Goal: Information Seeking & Learning: Learn about a topic

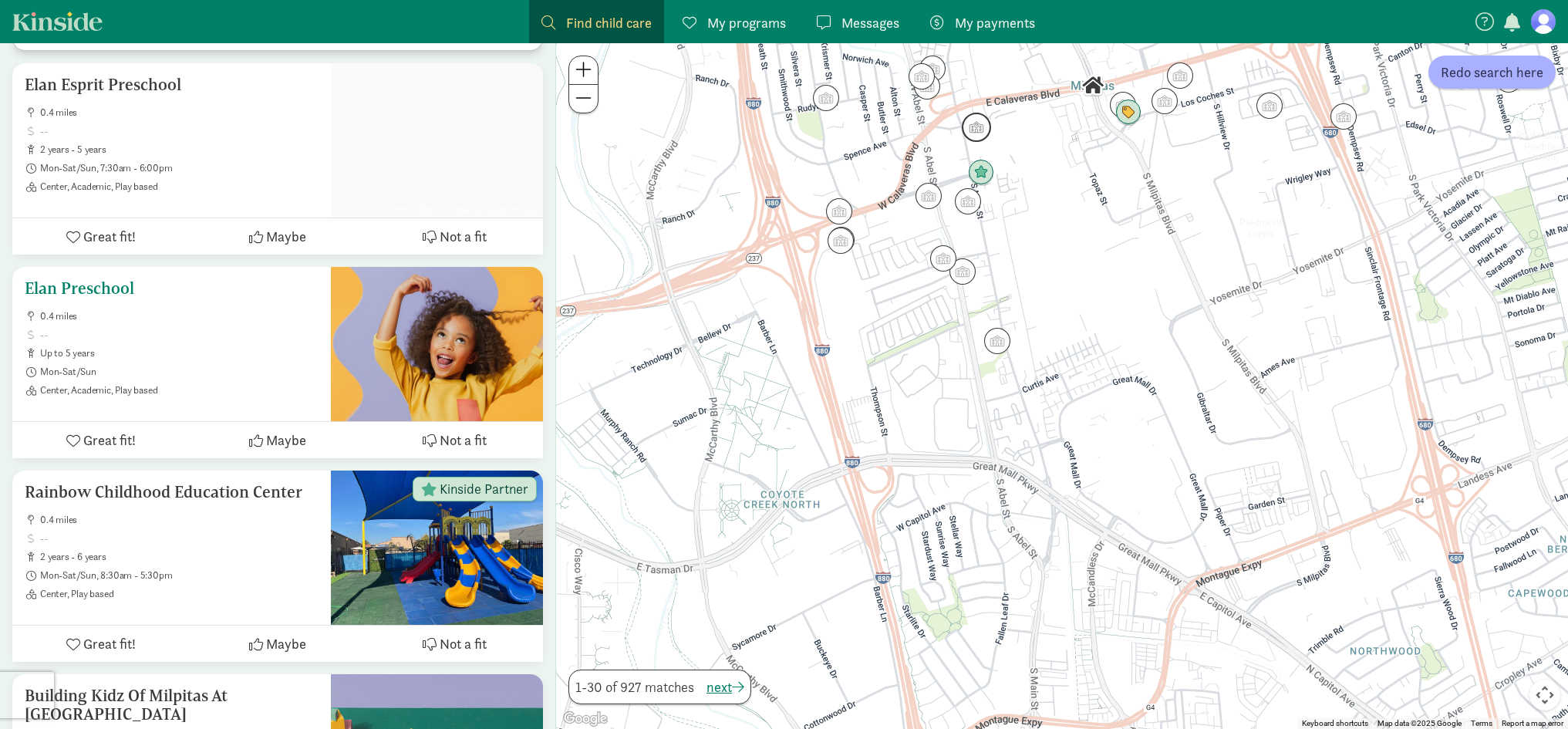
scroll to position [1310, 0]
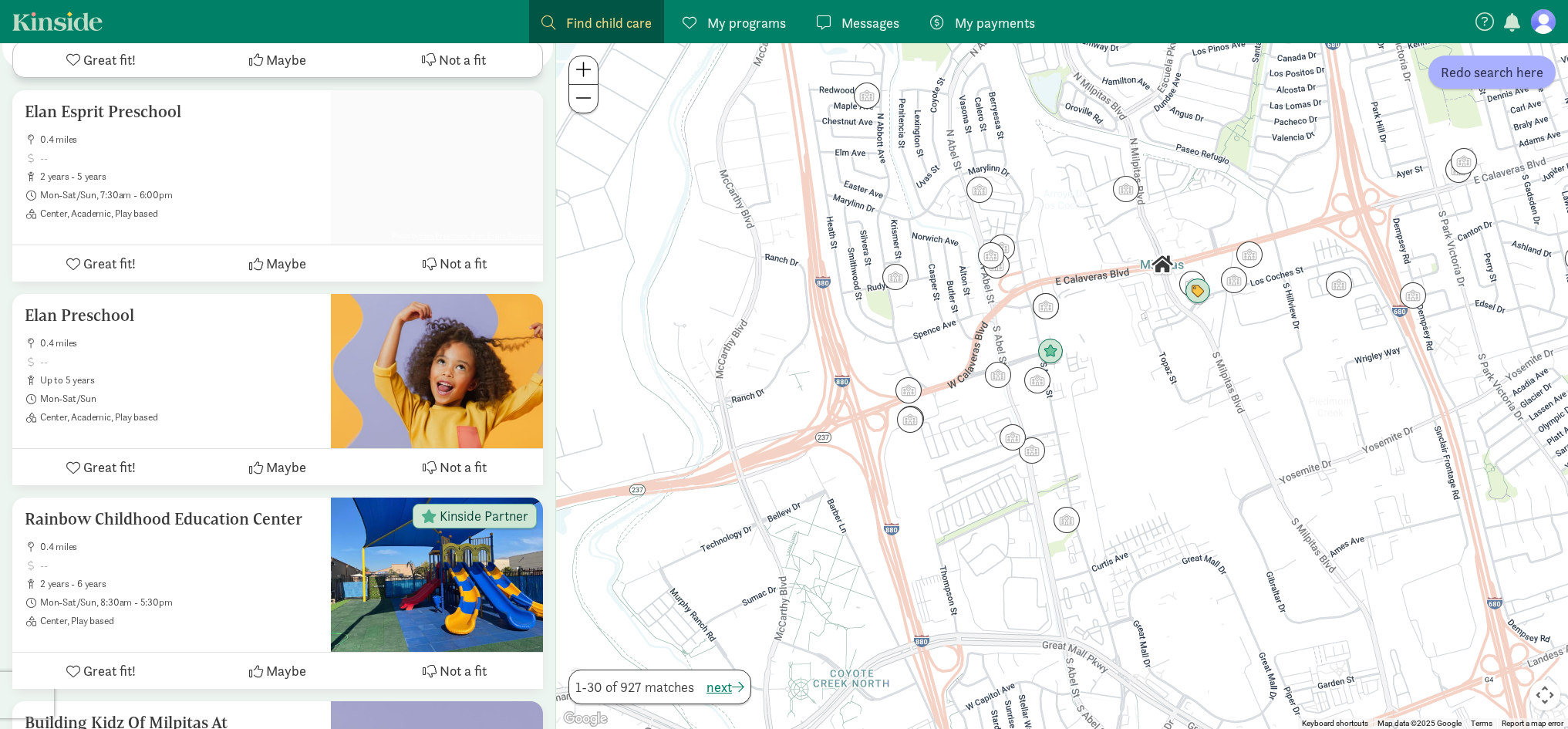
drag, startPoint x: 977, startPoint y: 339, endPoint x: 1089, endPoint y: 599, distance: 283.1
click at [1089, 601] on div at bounding box center [1062, 385] width 1012 height 685
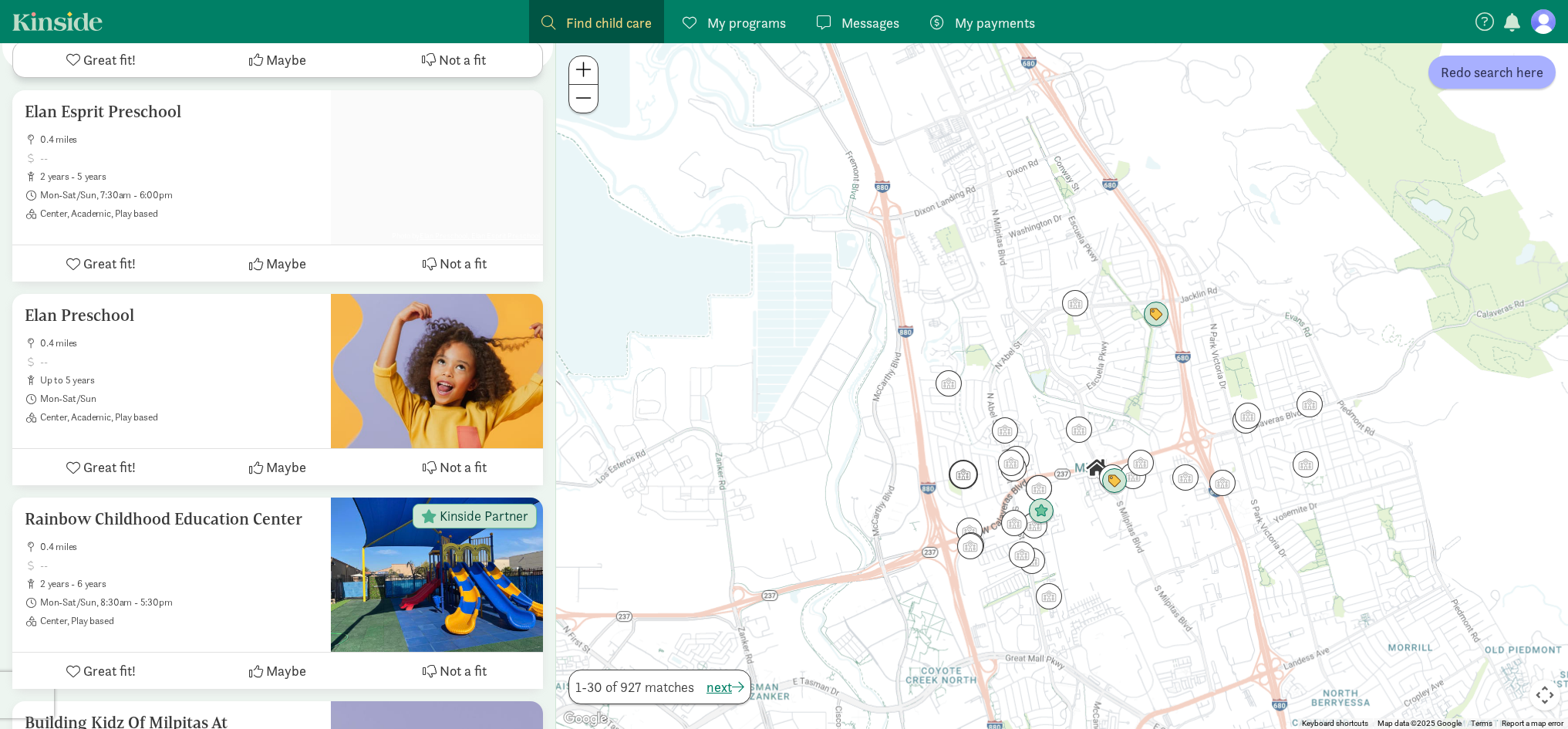
drag, startPoint x: 984, startPoint y: 351, endPoint x: 962, endPoint y: 470, distance: 121.0
click at [962, 470] on div at bounding box center [1062, 385] width 1012 height 685
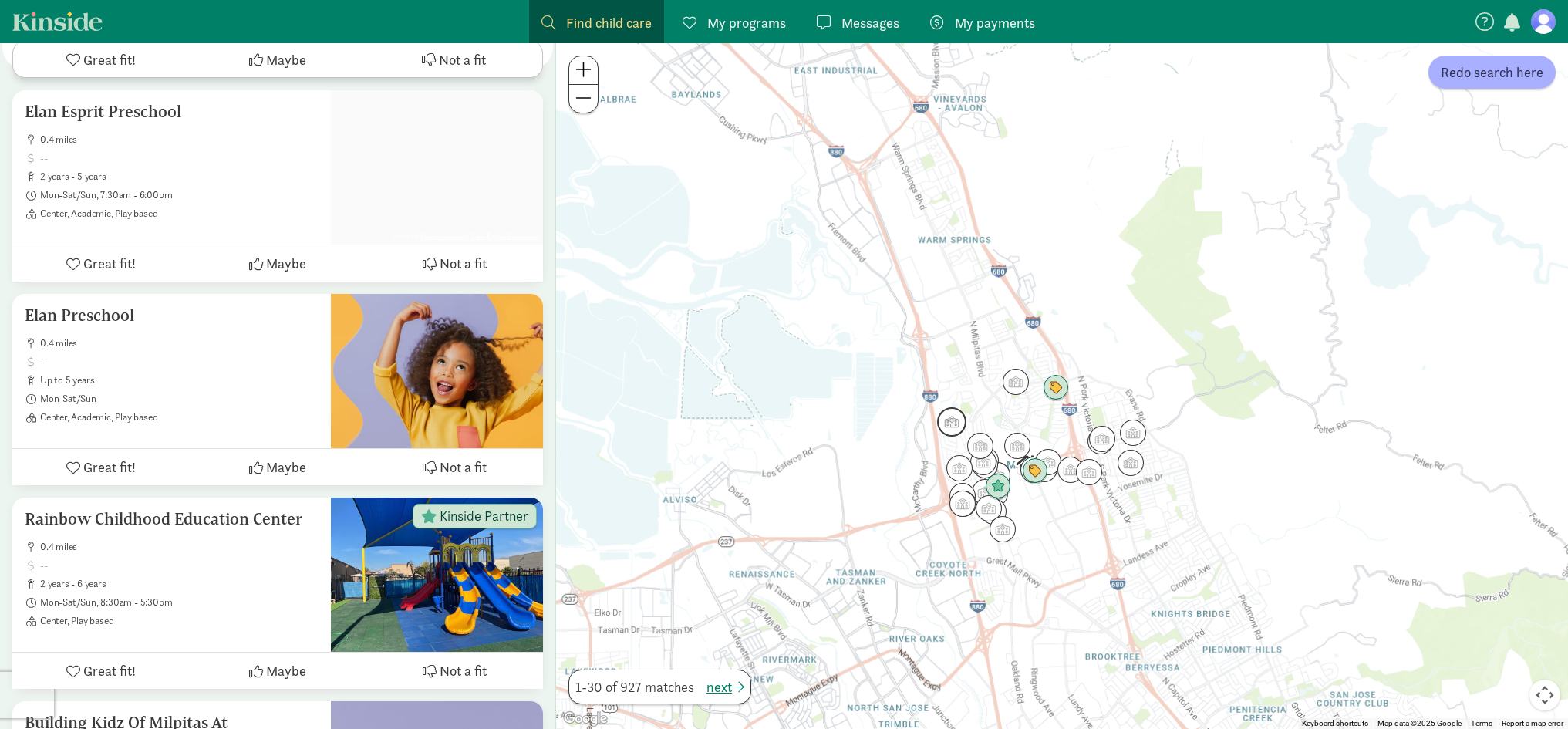
drag, startPoint x: 964, startPoint y: 368, endPoint x: 961, endPoint y: 418, distance: 50.1
click at [961, 418] on div at bounding box center [1062, 385] width 1012 height 685
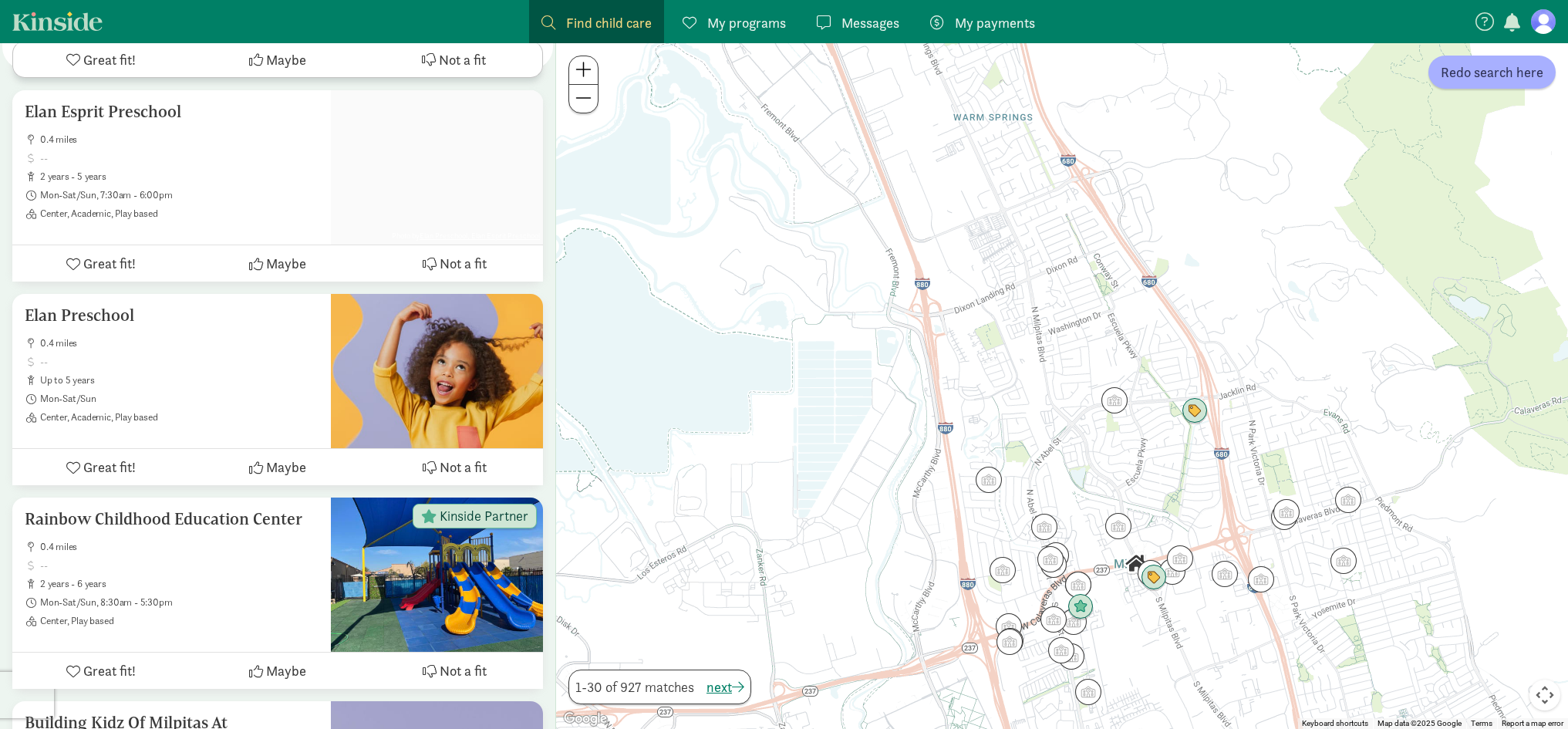
drag, startPoint x: 949, startPoint y: 398, endPoint x: 995, endPoint y: 313, distance: 96.6
click at [1005, 313] on div at bounding box center [1062, 385] width 1012 height 685
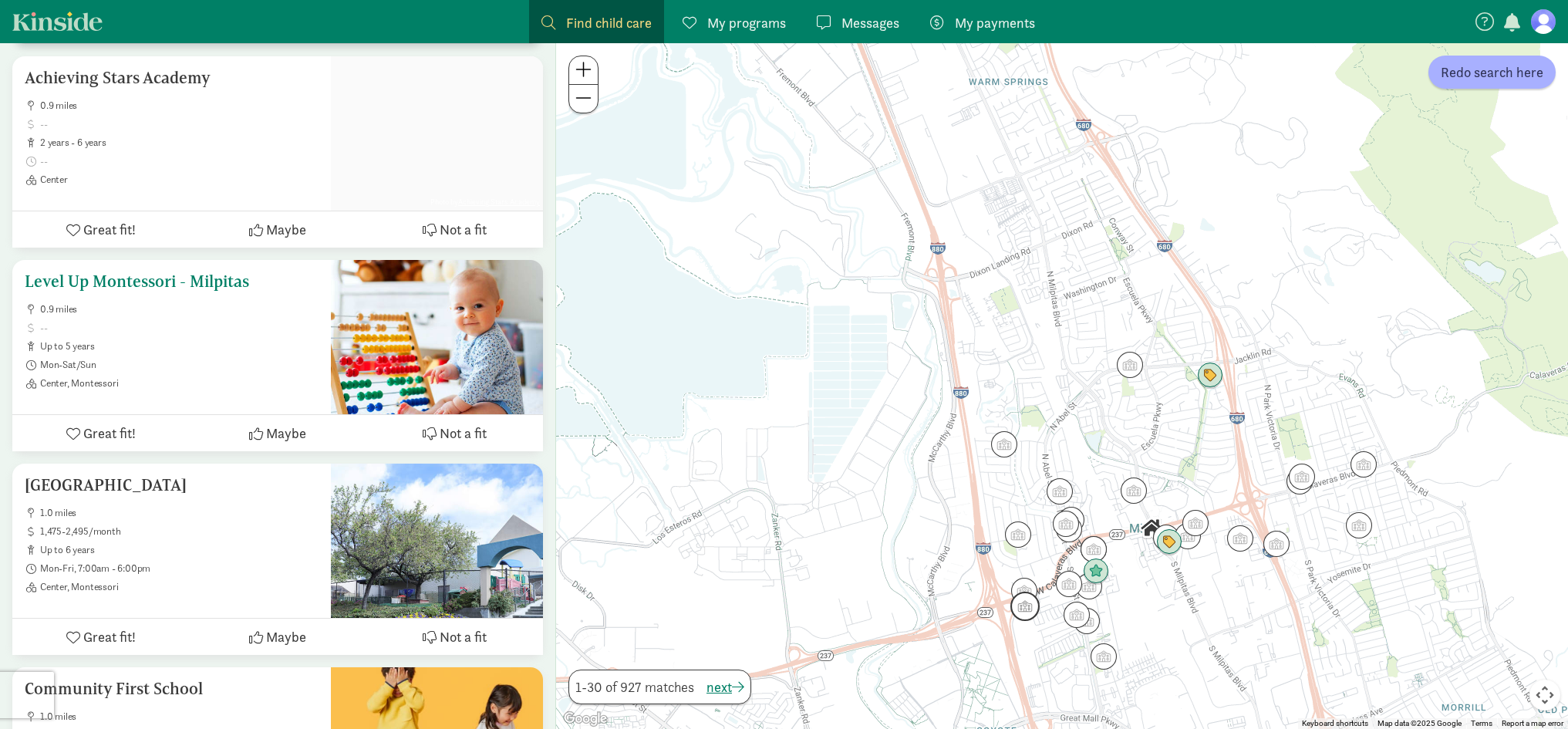
scroll to position [4703, 0]
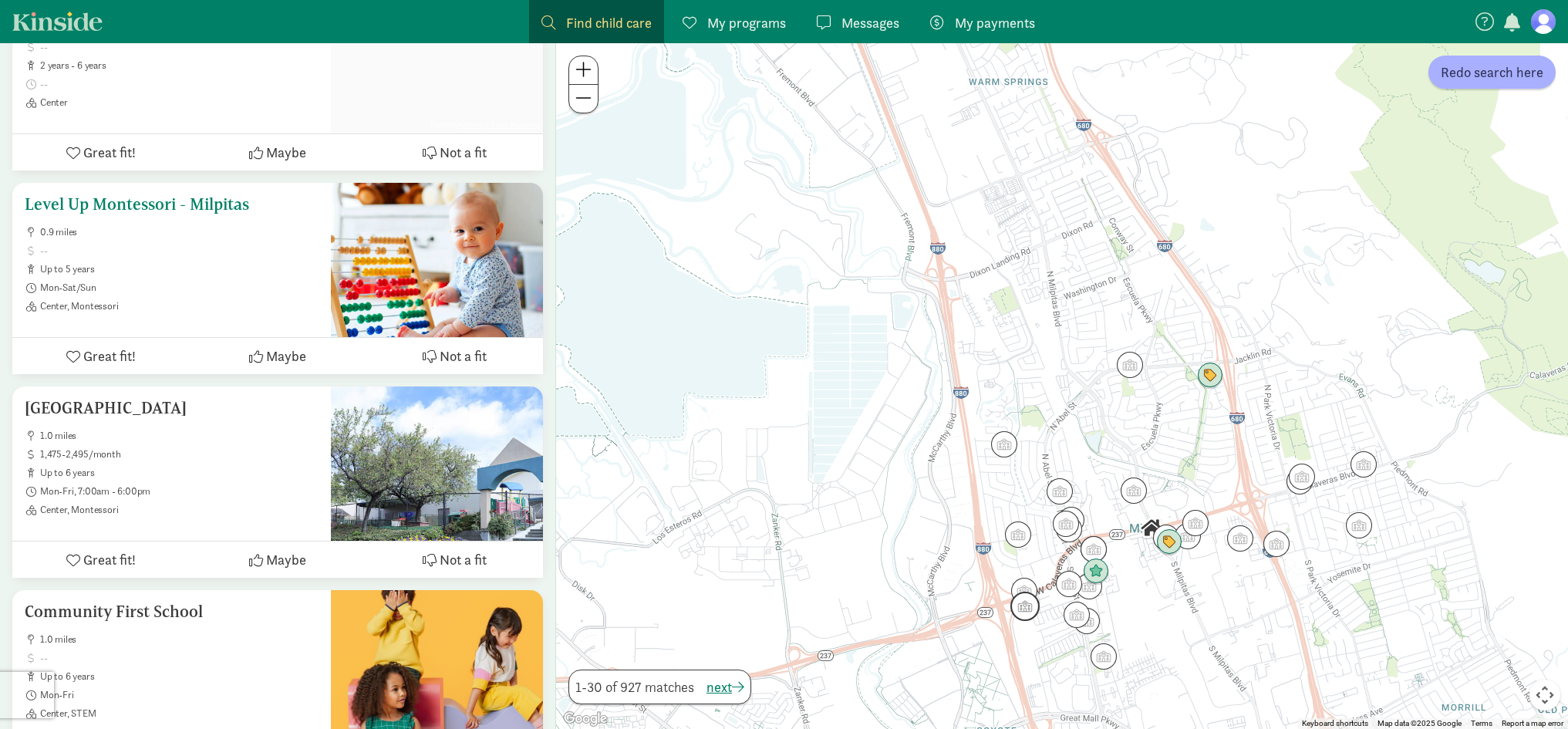
click at [202, 226] on span "0.9 miles" at bounding box center [179, 232] width 279 height 13
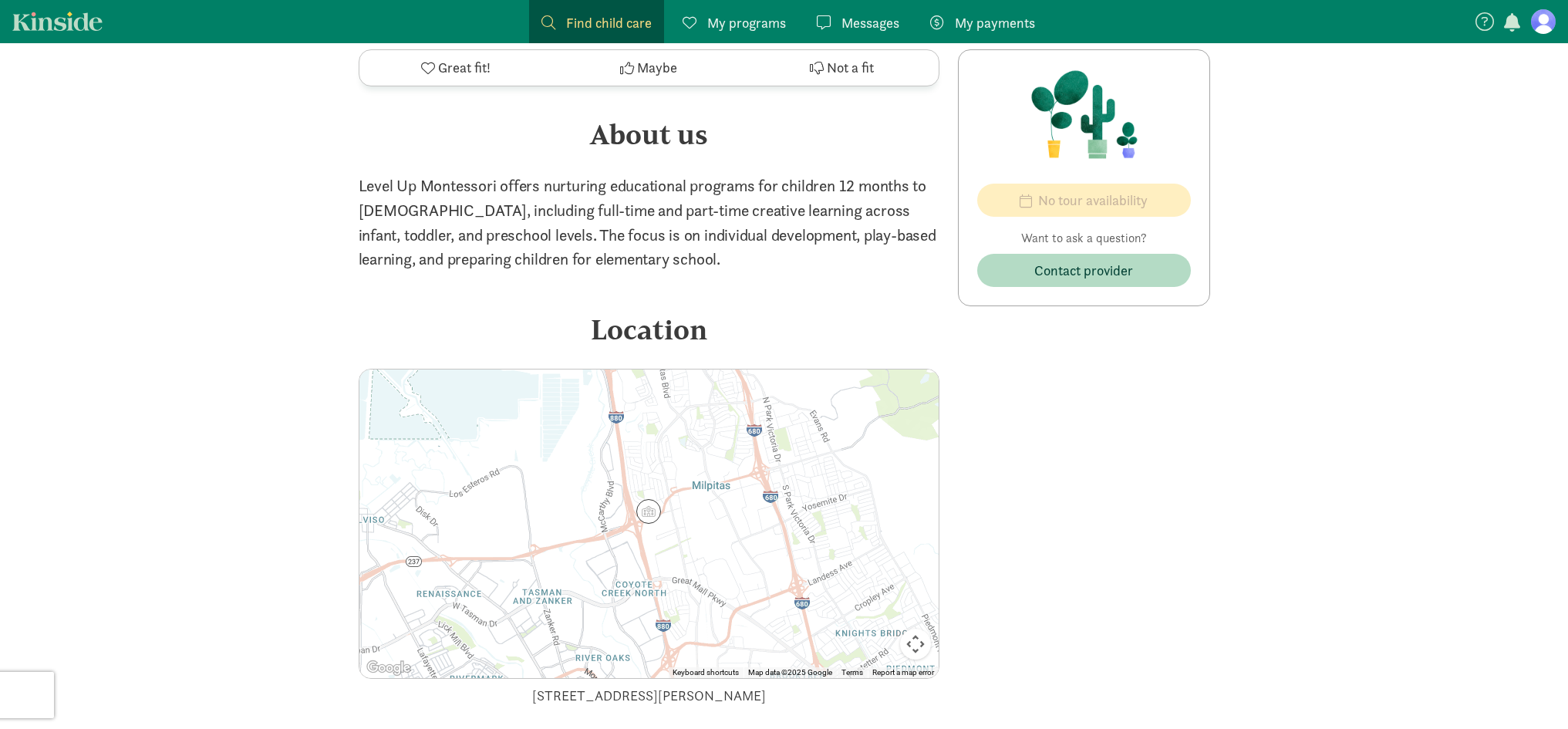
scroll to position [1156, 0]
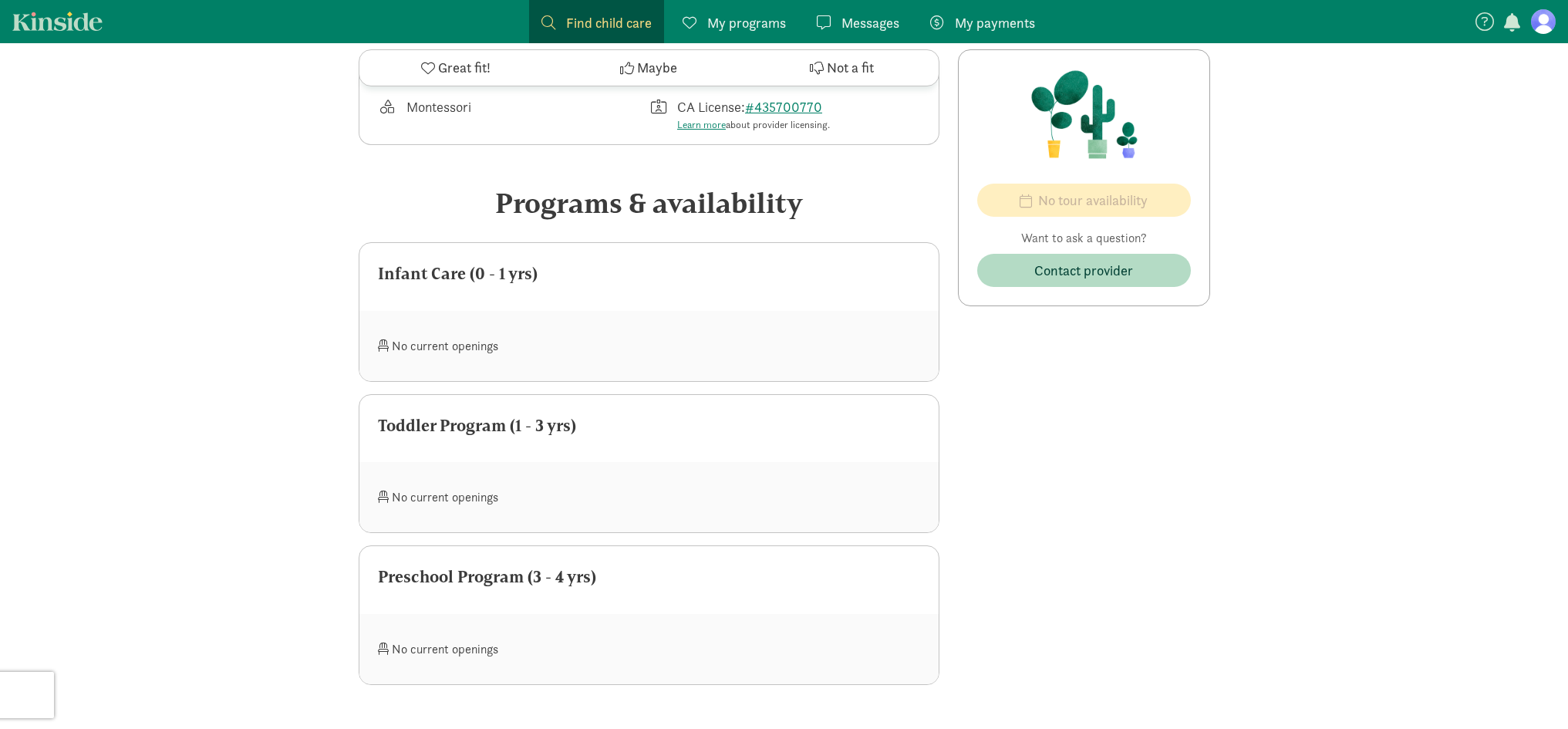
scroll to position [231, 0]
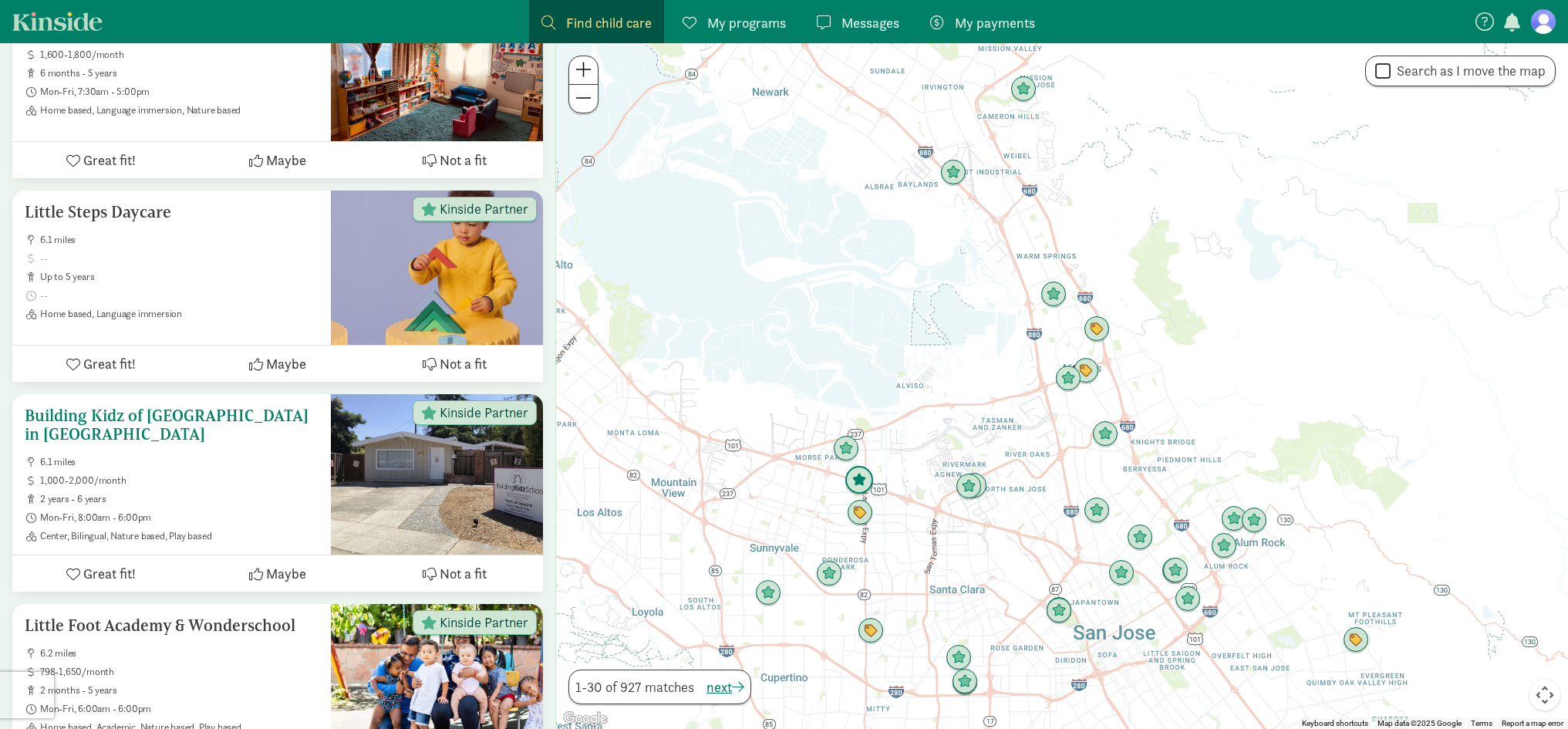
scroll to position [5772, 0]
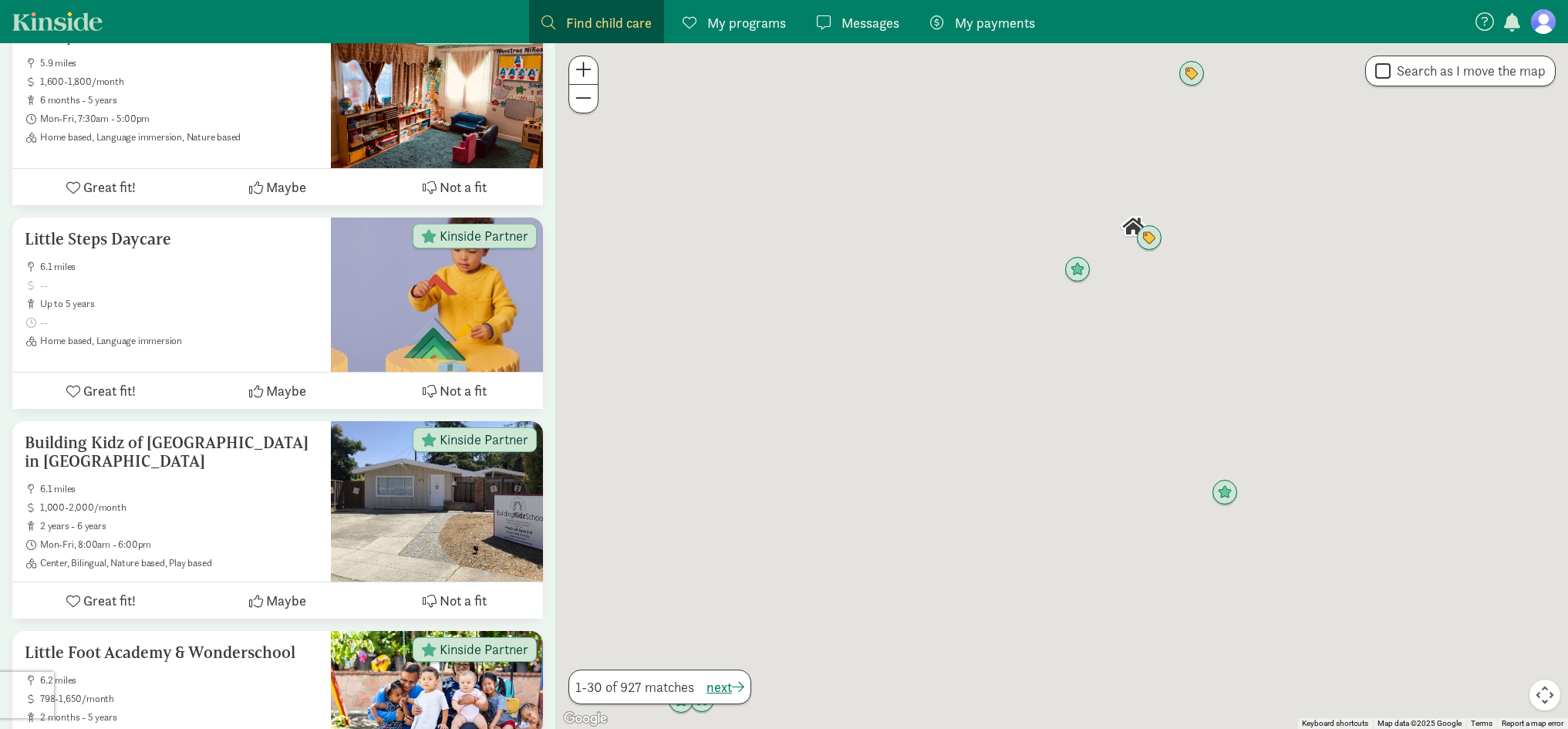
drag, startPoint x: 1084, startPoint y: 354, endPoint x: 1023, endPoint y: 398, distance: 75.2
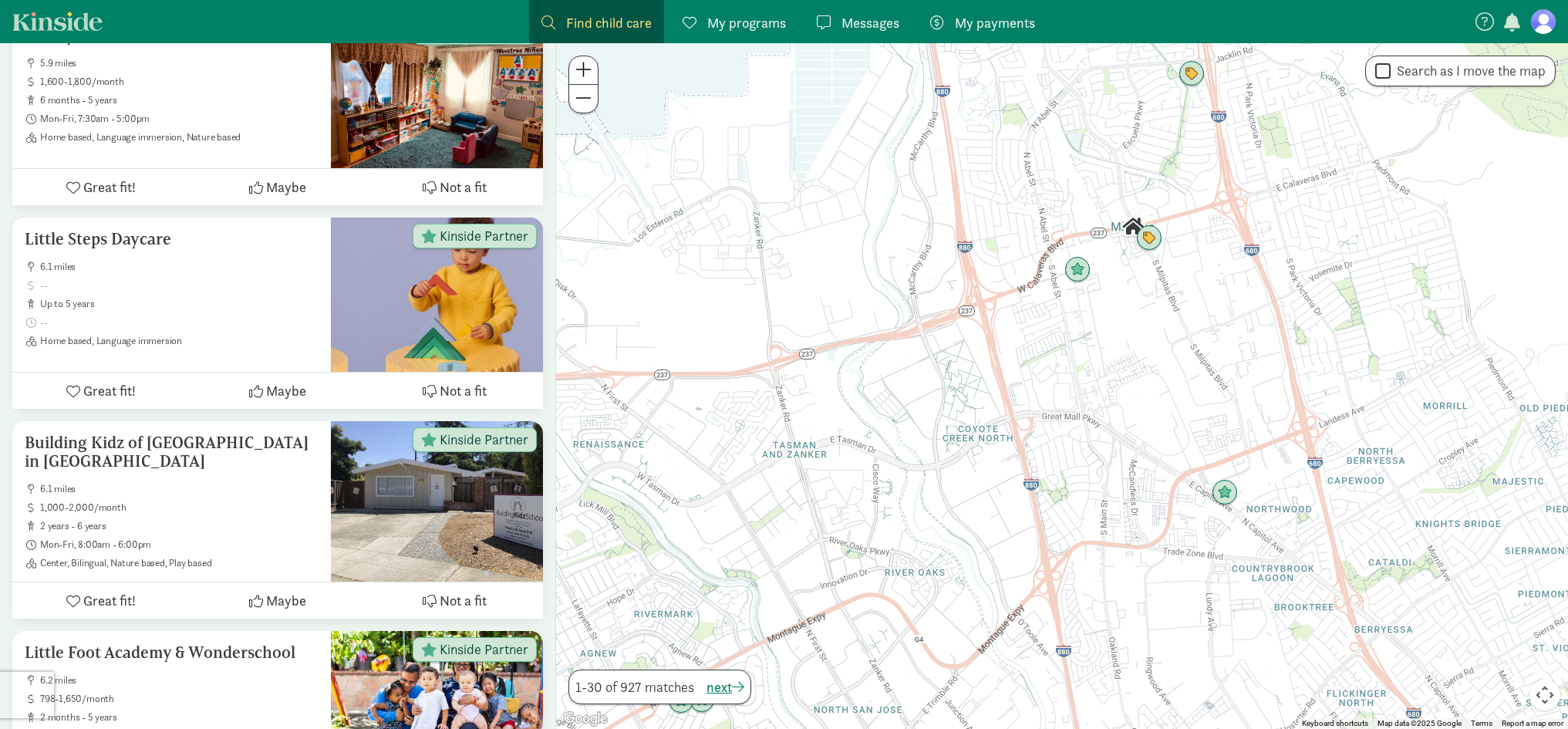
click at [1023, 398] on div at bounding box center [1062, 385] width 1012 height 685
click at [1081, 270] on img "Click to see details" at bounding box center [1076, 270] width 30 height 30
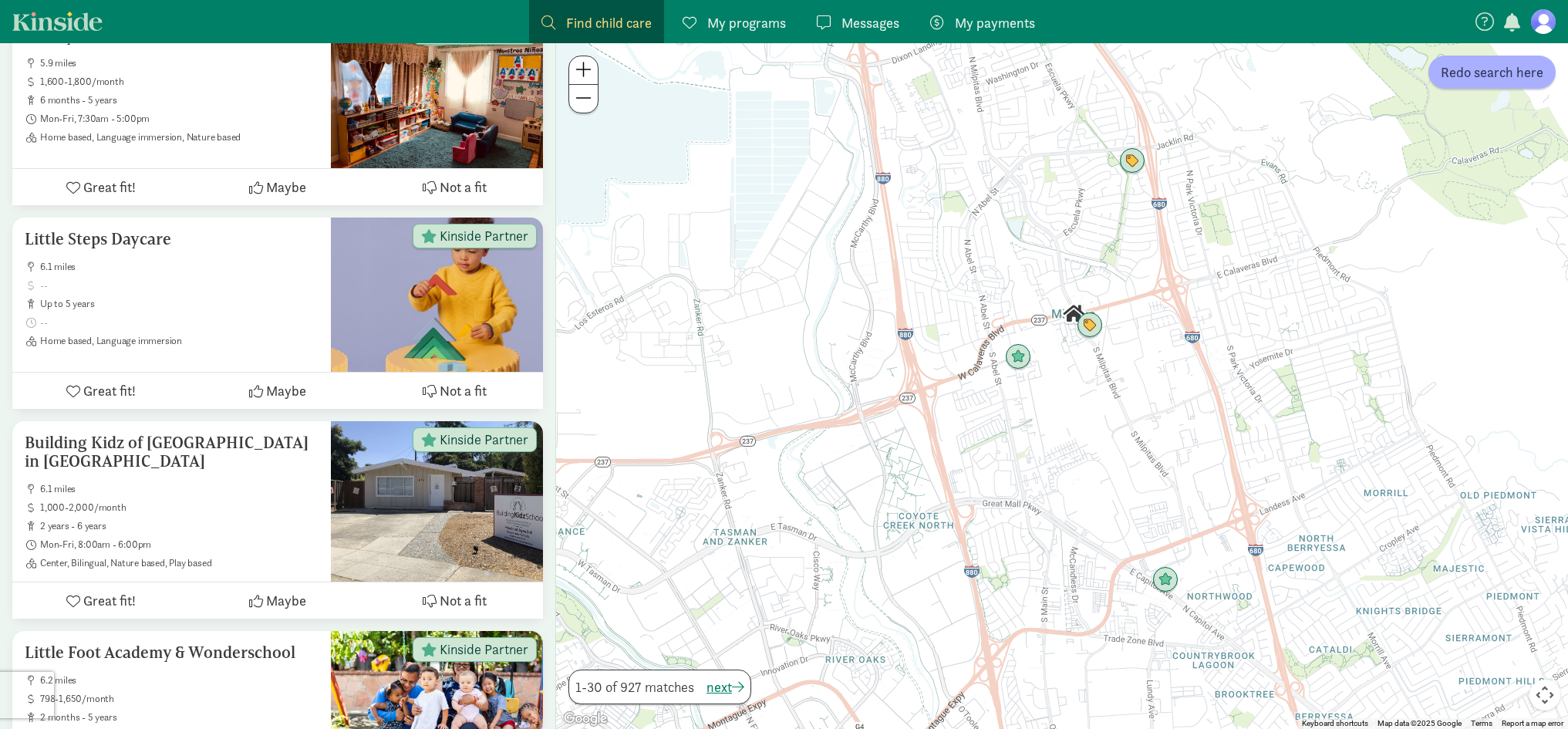
drag, startPoint x: 1075, startPoint y: 426, endPoint x: 1008, endPoint y: 393, distance: 74.7
click at [1009, 393] on div "To navigate, press the arrow keys." at bounding box center [1062, 385] width 1012 height 685
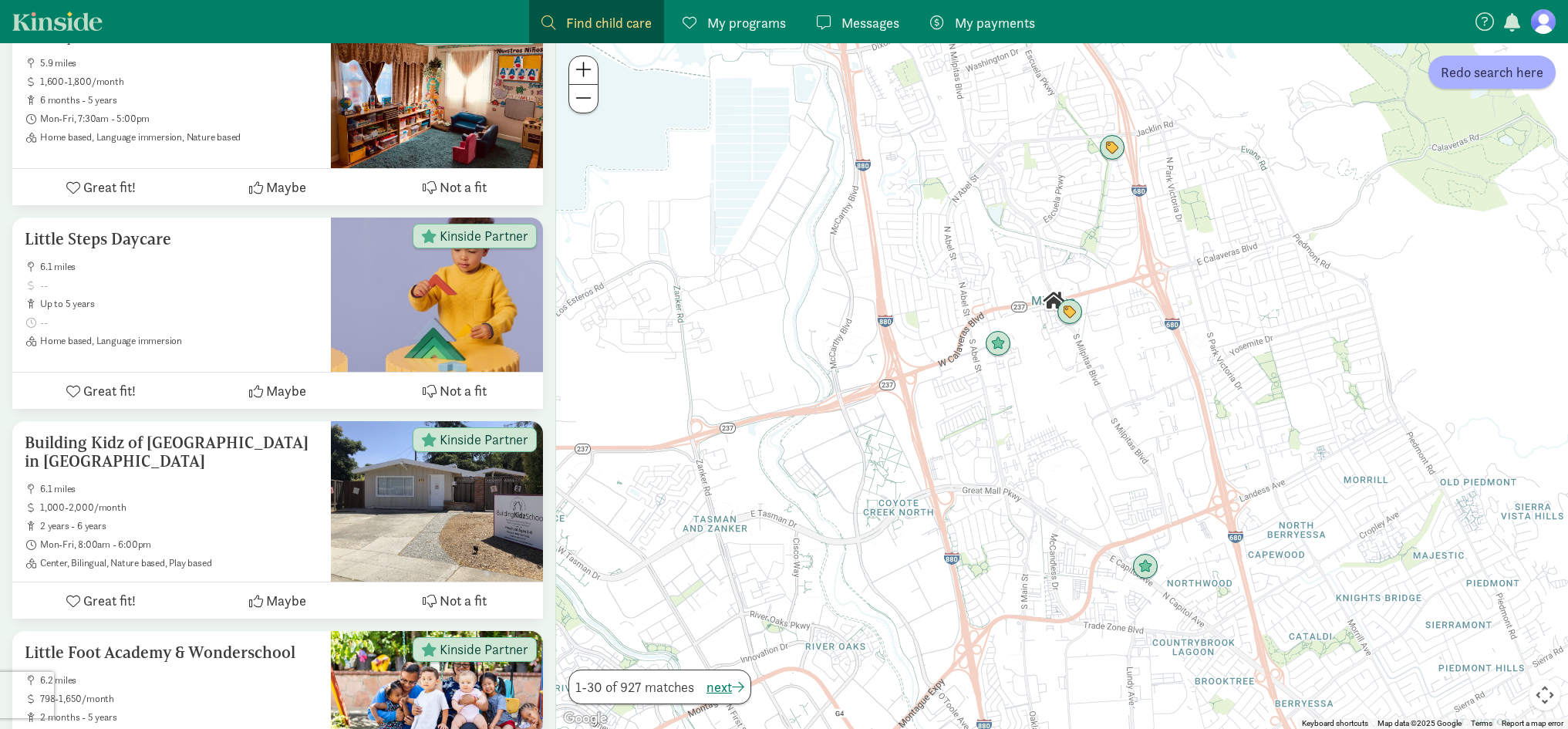
drag, startPoint x: 1068, startPoint y: 561, endPoint x: 1061, endPoint y: 553, distance: 10.6
click at [1061, 553] on div at bounding box center [1062, 385] width 1012 height 685
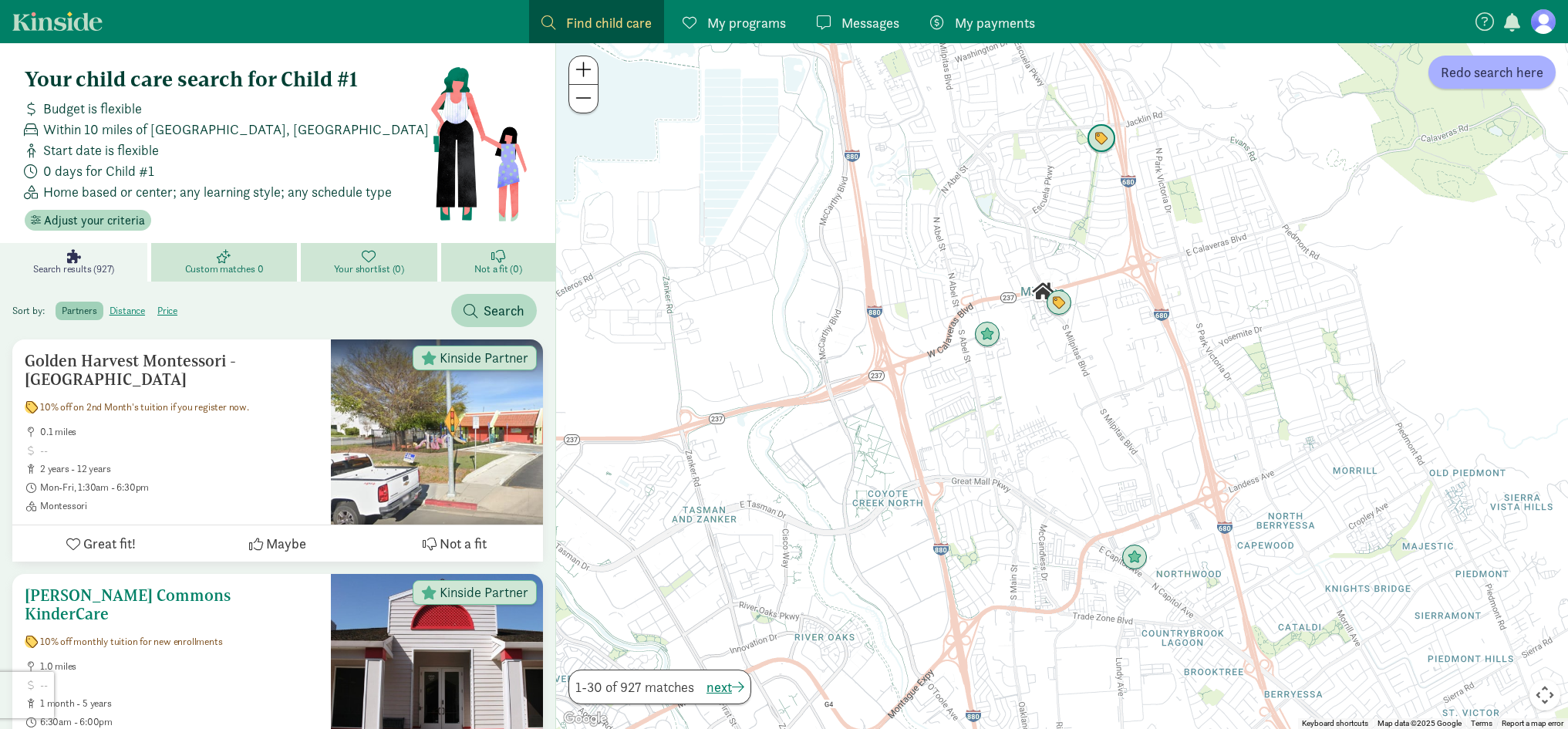
scroll to position [0, 0]
click at [151, 309] on label "distance" at bounding box center [168, 311] width 32 height 19
click at [109, 305] on input "distance" at bounding box center [109, 305] width 0 height 0
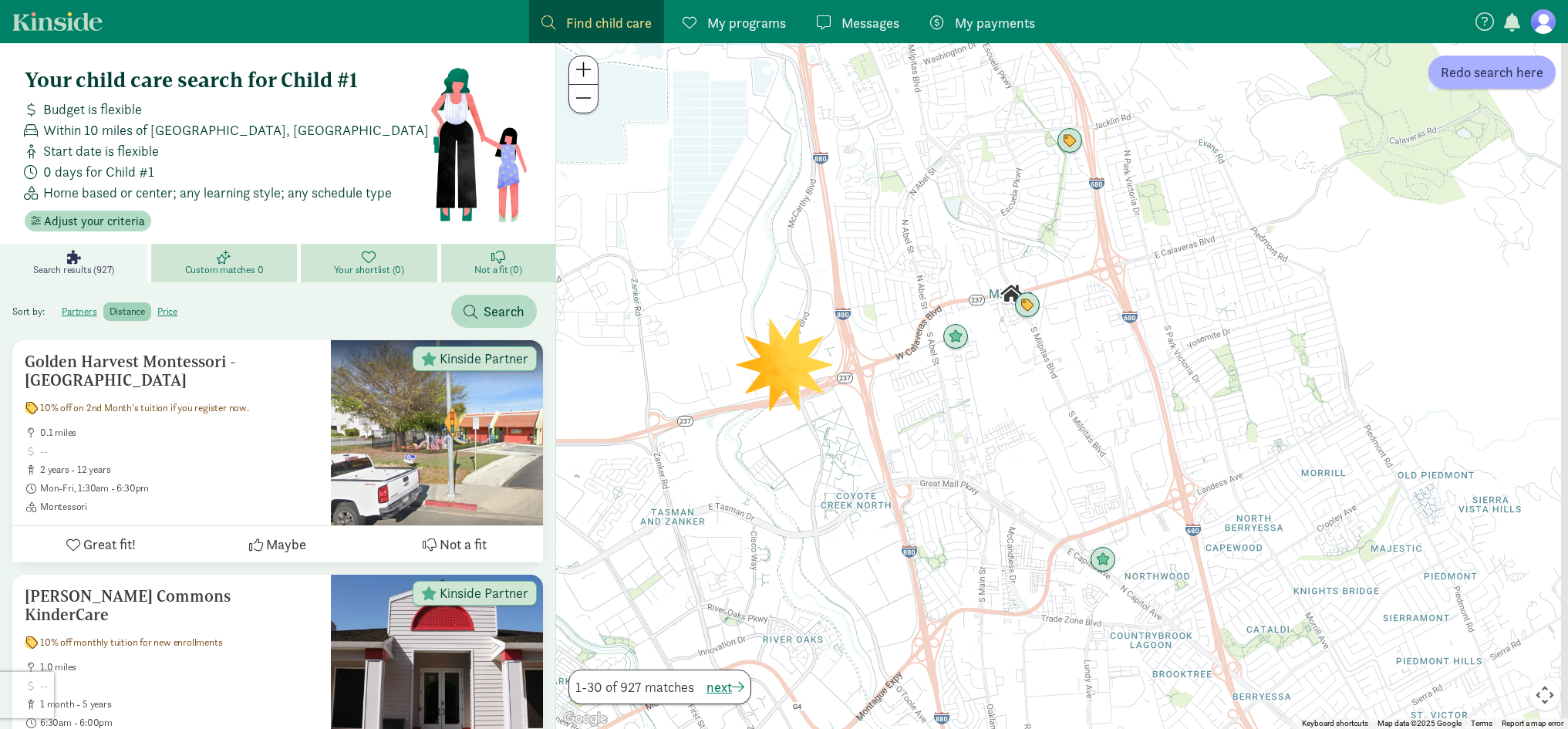
drag, startPoint x: 841, startPoint y: 408, endPoint x: 778, endPoint y: 415, distance: 63.4
click at [780, 415] on div at bounding box center [1062, 385] width 1012 height 685
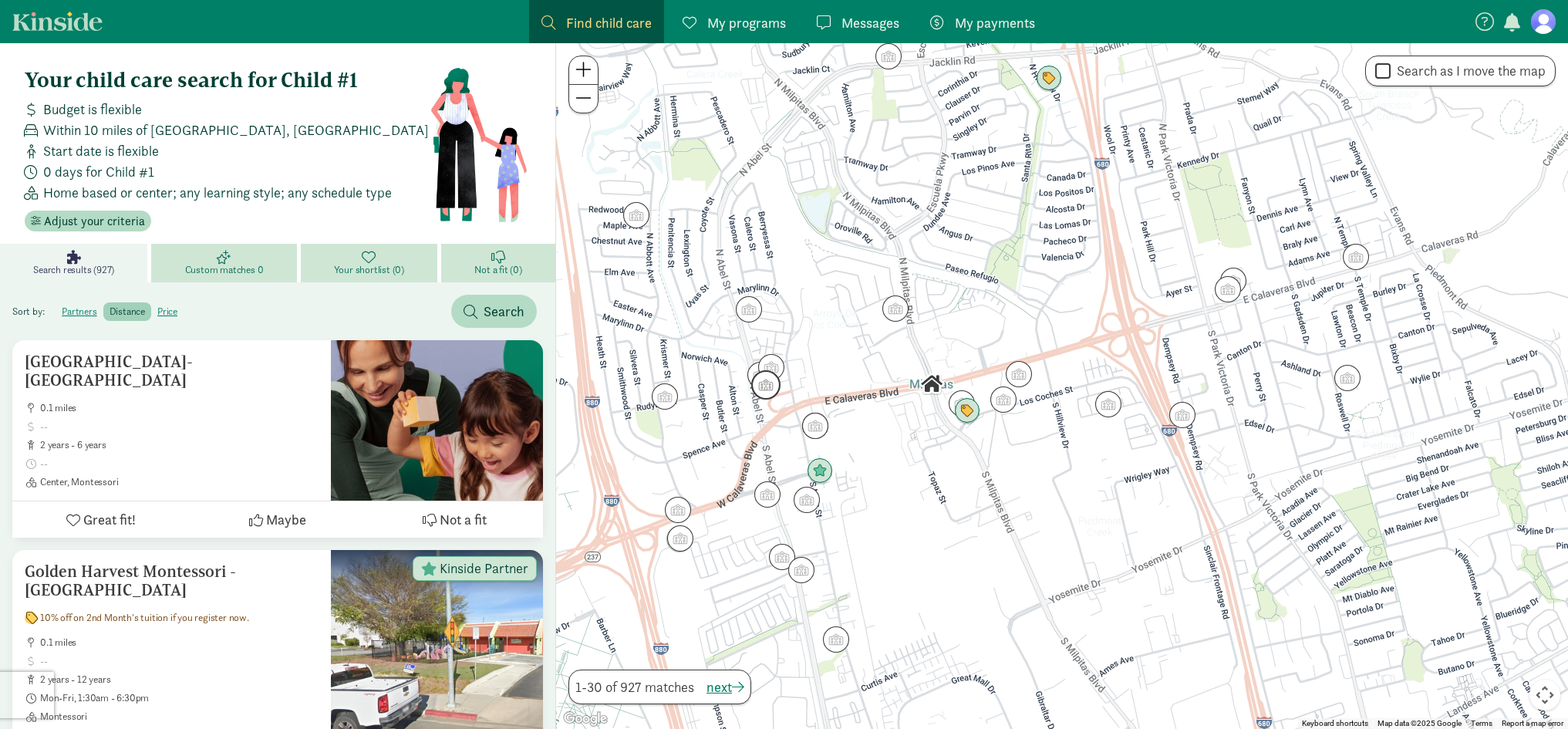
drag, startPoint x: 840, startPoint y: 422, endPoint x: 712, endPoint y: 368, distance: 138.9
click at [720, 370] on div at bounding box center [1062, 385] width 1012 height 685
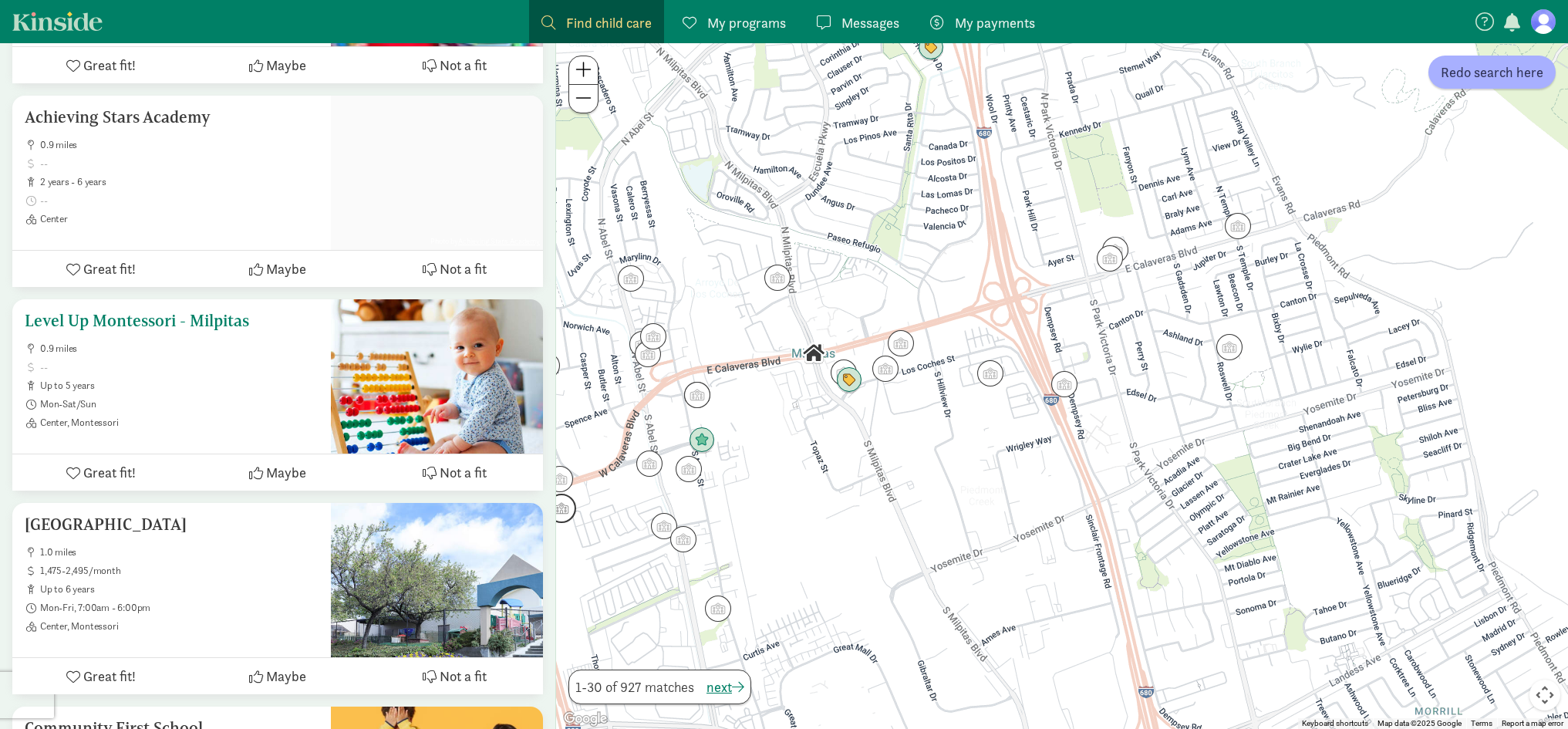
scroll to position [4626, 0]
